Goal: Task Accomplishment & Management: Use online tool/utility

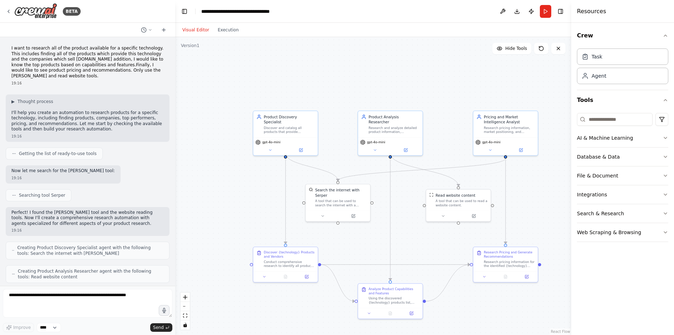
scroll to position [377, 0]
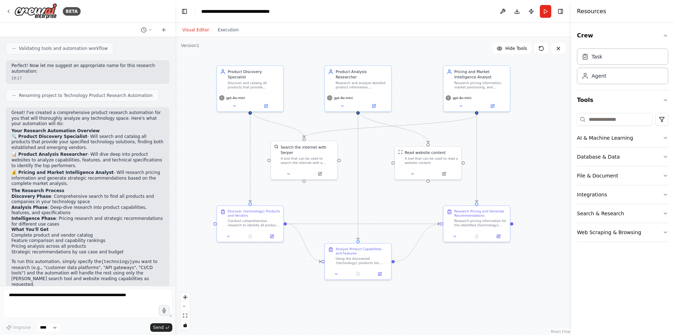
drag, startPoint x: 292, startPoint y: 88, endPoint x: 270, endPoint y: 49, distance: 44.3
click at [270, 49] on div ".deletable-edge-delete-btn { width: 20px; height: 20px; border: 0px solid #ffff…" at bounding box center [373, 186] width 396 height 298
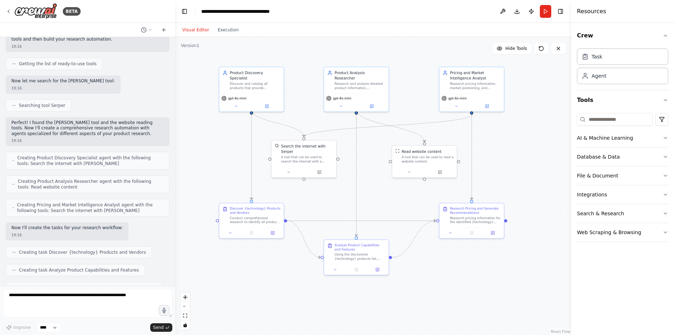
scroll to position [0, 0]
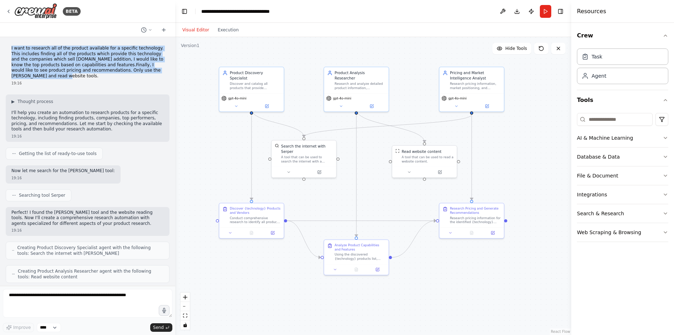
drag, startPoint x: 11, startPoint y: 50, endPoint x: 70, endPoint y: 76, distance: 64.4
click at [70, 76] on div "I want to research all of the product available for a specific technology. This…" at bounding box center [88, 66] width 164 height 46
copy p "I want to research all of the product available for a specific technology. This…"
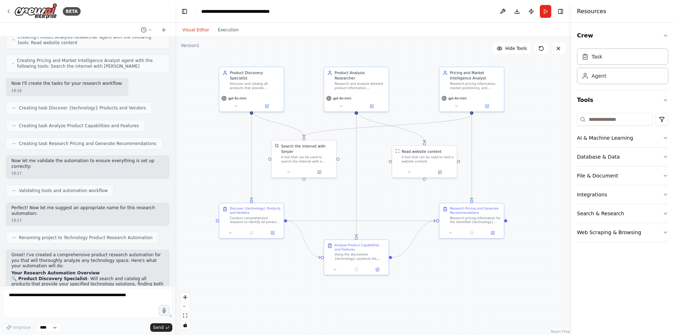
scroll to position [328, 0]
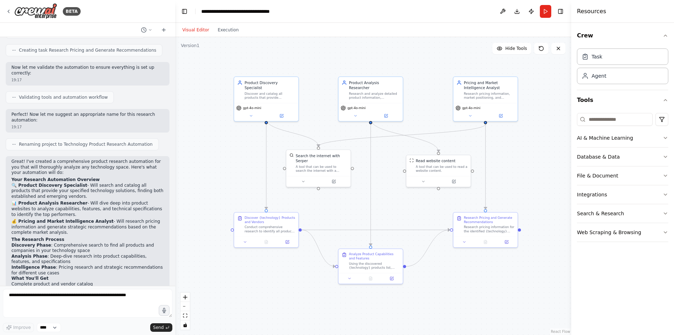
drag, startPoint x: 481, startPoint y: 288, endPoint x: 459, endPoint y: 287, distance: 22.5
click at [459, 287] on div ".deletable-edge-delete-btn { width: 20px; height: 20px; border: 0px solid #ffff…" at bounding box center [373, 186] width 396 height 298
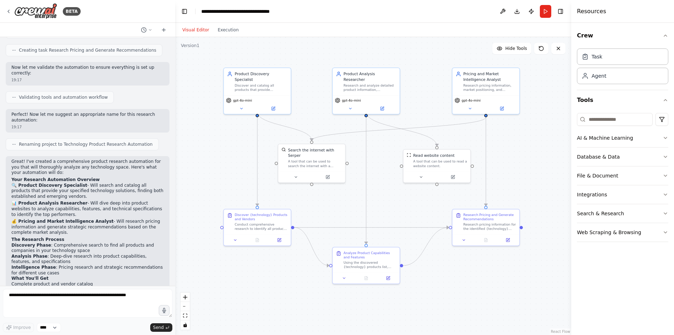
click at [173, 11] on div "BETA I want to research all of the product available for a specific technology.…" at bounding box center [337, 167] width 674 height 335
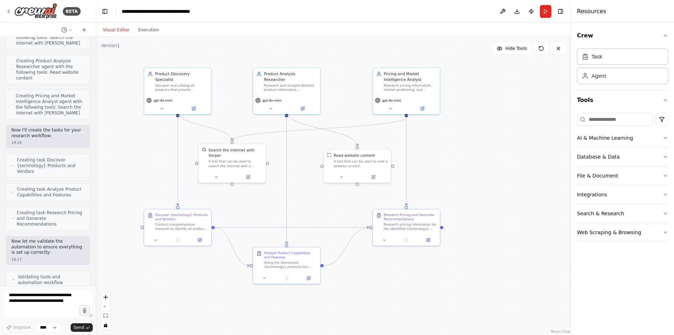
drag, startPoint x: 174, startPoint y: 11, endPoint x: 96, endPoint y: 11, distance: 78.9
click at [96, 11] on div "BETA I want to research all of the product available for a specific technology.…" at bounding box center [337, 167] width 674 height 335
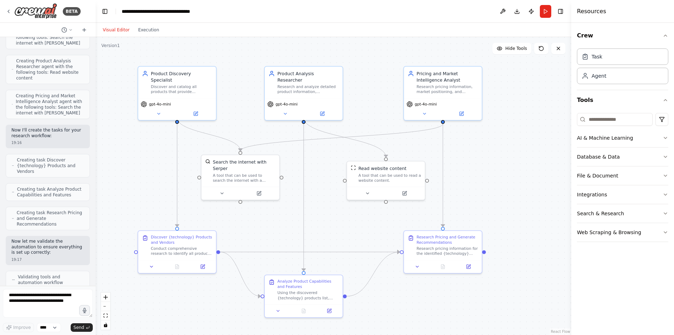
drag, startPoint x: 460, startPoint y: 162, endPoint x: 508, endPoint y: 176, distance: 50.5
click at [508, 176] on div ".deletable-edge-delete-btn { width: 20px; height: 20px; border: 0px solid #ffff…" at bounding box center [334, 186] width 476 height 298
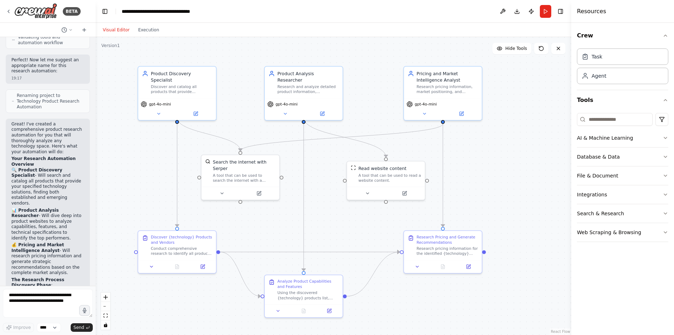
scroll to position [743, 0]
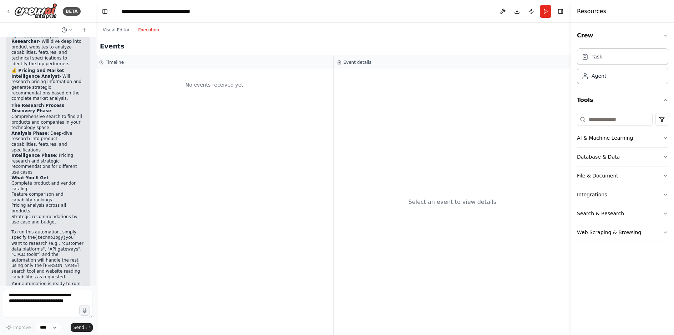
click at [147, 27] on button "Execution" at bounding box center [149, 30] width 30 height 9
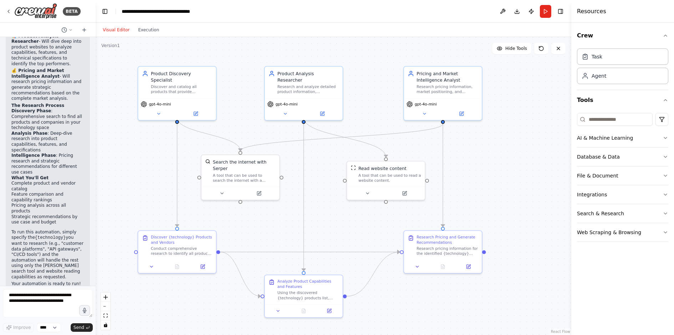
click at [122, 29] on button "Visual Editor" at bounding box center [115, 30] width 35 height 9
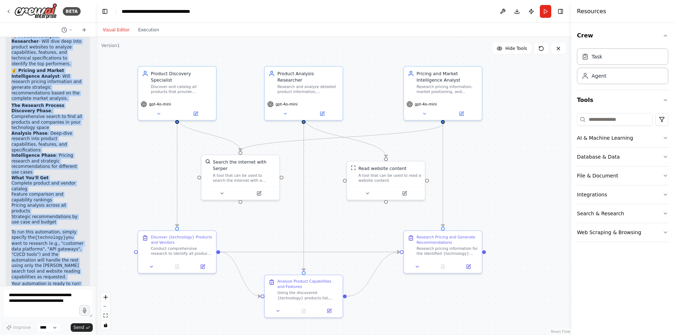
drag, startPoint x: 12, startPoint y: 62, endPoint x: 45, endPoint y: 267, distance: 207.4
click at [45, 267] on div "Great! I've created a comprehensive product research automation for you that wi…" at bounding box center [47, 122] width 73 height 351
copy div "Great! I've created a comprehensive product research automation for you that wi…"
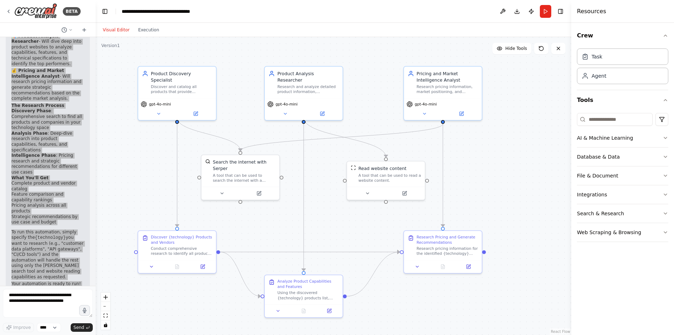
drag, startPoint x: 54, startPoint y: 272, endPoint x: 32, endPoint y: 205, distance: 70.5
click at [32, 230] on p "To run this automation, simply specify the {technology} you want to research (e…" at bounding box center [47, 255] width 73 height 50
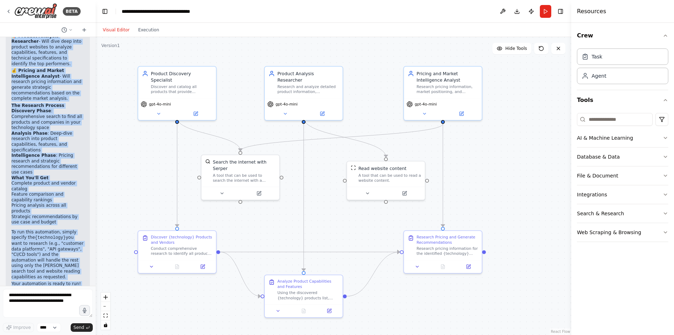
click at [49, 230] on p "To run this automation, simply specify the {technology} you want to research (e…" at bounding box center [47, 255] width 73 height 50
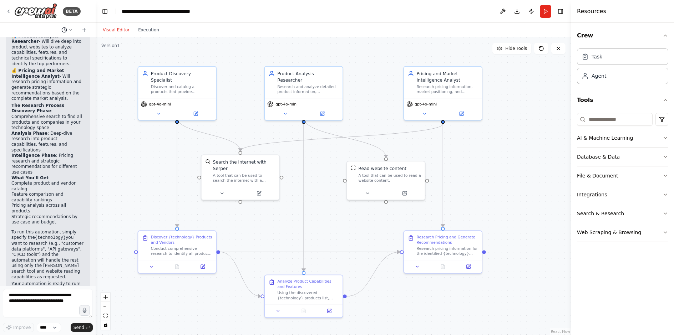
click at [72, 30] on icon at bounding box center [71, 30] width 4 height 4
click at [35, 45] on span "I want to research all of the product available for a specific technology. This…" at bounding box center [45, 45] width 64 height 6
click at [151, 30] on button "Execution" at bounding box center [149, 30] width 30 height 9
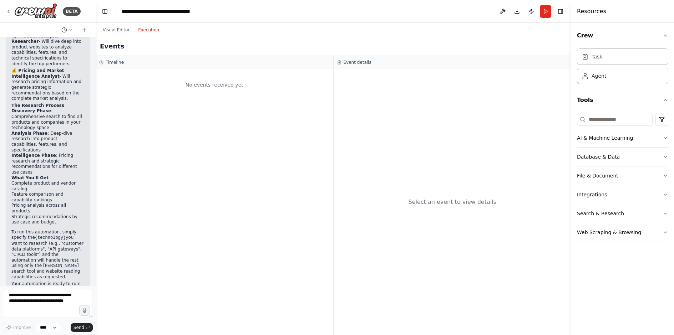
scroll to position [683, 0]
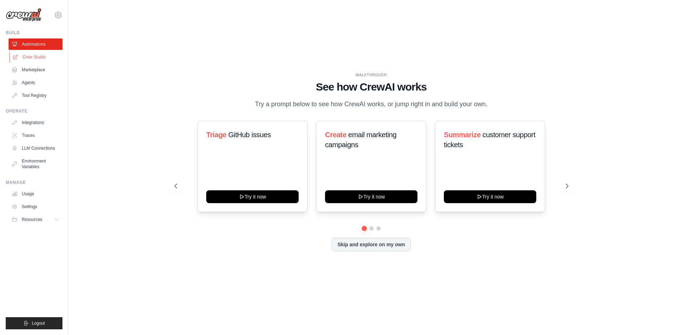
click at [36, 57] on link "Crew Studio" at bounding box center [36, 56] width 54 height 11
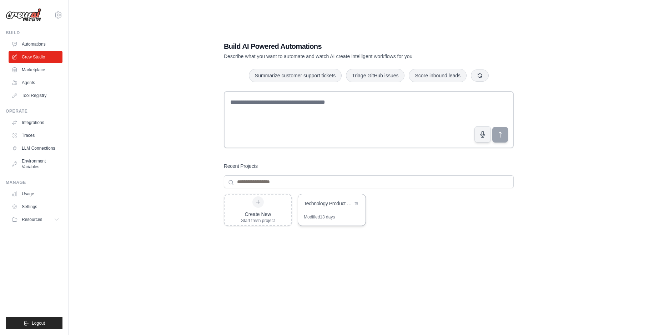
click at [328, 201] on div "Technology Product Research Automation" at bounding box center [328, 203] width 49 height 7
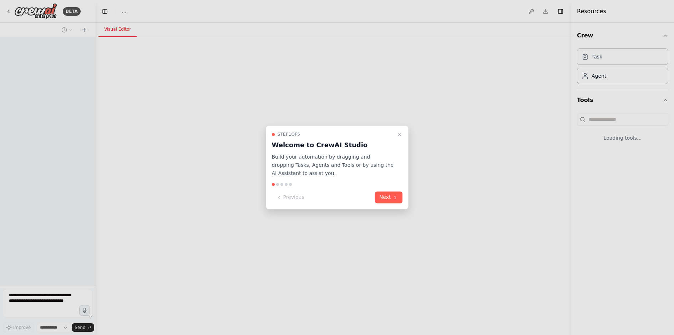
select select "****"
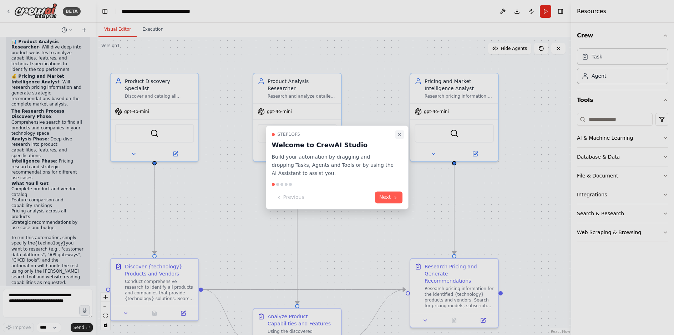
click at [399, 134] on icon "Close walkthrough" at bounding box center [400, 135] width 6 height 6
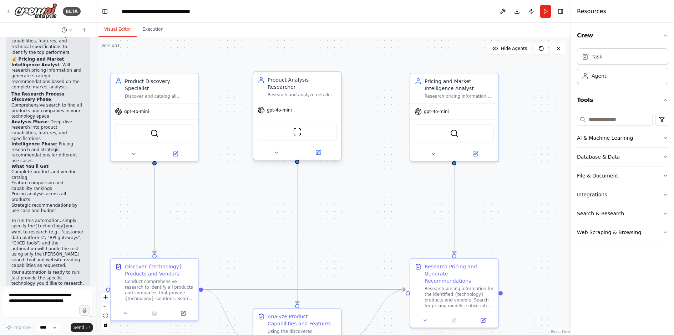
scroll to position [743, 0]
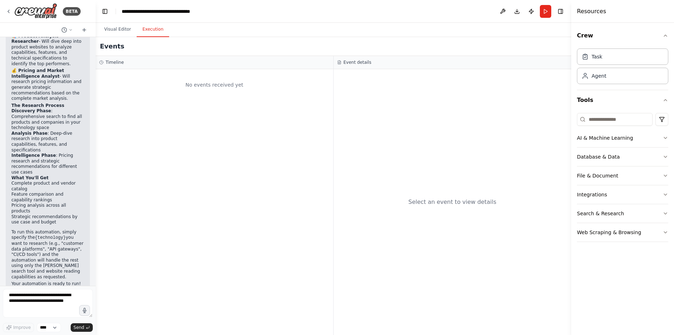
click at [150, 30] on button "Execution" at bounding box center [153, 29] width 32 height 15
click at [107, 64] on h3 "Timeline" at bounding box center [115, 63] width 18 height 6
click at [100, 63] on div "Timeline" at bounding box center [215, 62] width 238 height 13
click at [105, 61] on div "Timeline" at bounding box center [214, 63] width 231 height 6
click at [115, 60] on h3 "Timeline" at bounding box center [115, 63] width 18 height 6
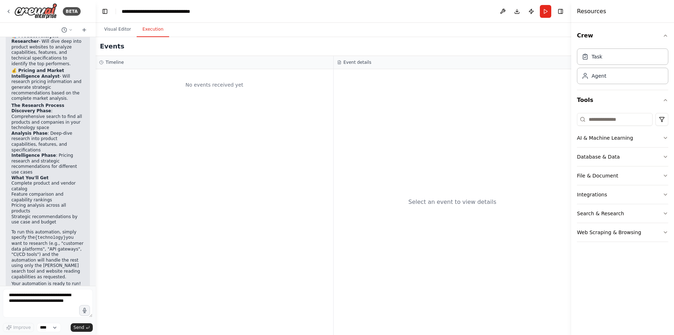
click at [351, 62] on h3 "Event details" at bounding box center [358, 63] width 28 height 6
click at [118, 30] on button "Visual Editor" at bounding box center [117, 29] width 38 height 15
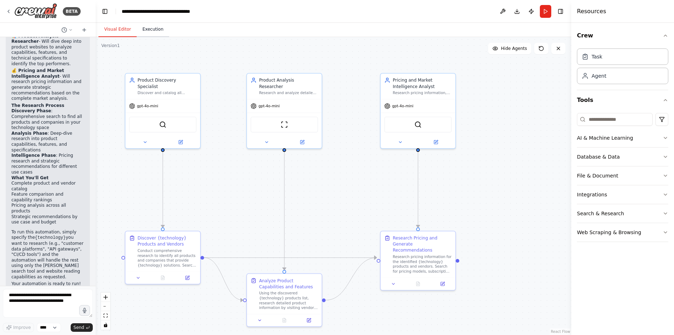
click at [154, 31] on button "Execution" at bounding box center [153, 29] width 32 height 15
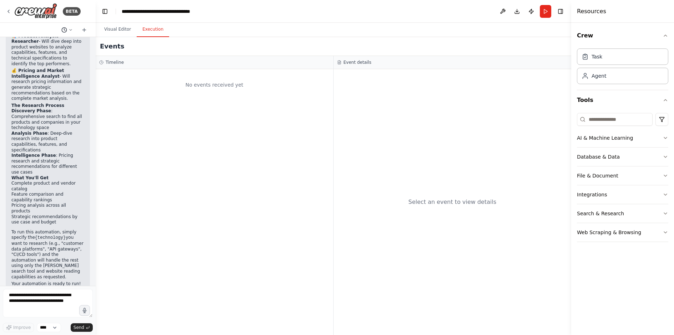
click at [66, 28] on icon at bounding box center [64, 30] width 6 height 6
click at [55, 42] on span "I want to research all of the product available for a specific technology. This…" at bounding box center [45, 45] width 64 height 6
click at [120, 30] on button "Visual Editor" at bounding box center [117, 29] width 38 height 15
